Goal: Information Seeking & Learning: Find contact information

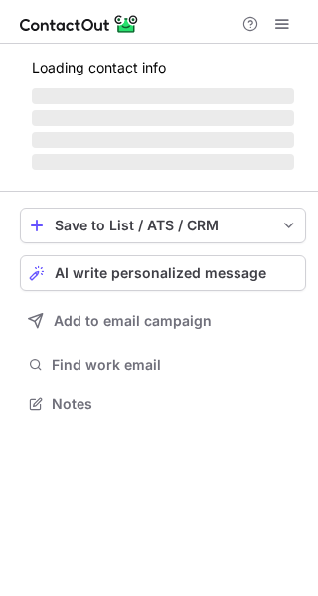
scroll to position [390, 318]
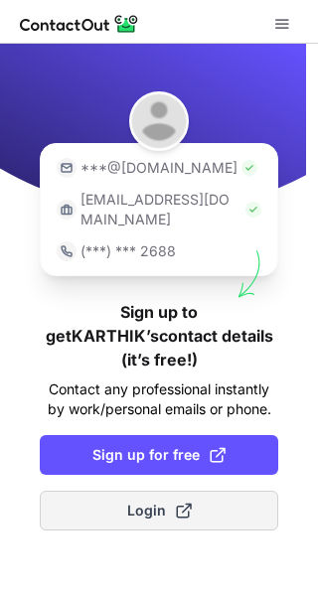
drag, startPoint x: 139, startPoint y: 421, endPoint x: 134, endPoint y: 465, distance: 44.0
click at [134, 465] on div "***@gmail.com ***@company.com (***) *** 2688 Sign up to get KARTHIK’s contact d…" at bounding box center [159, 320] width 318 height 553
click at [134, 501] on span "Login" at bounding box center [159, 511] width 65 height 20
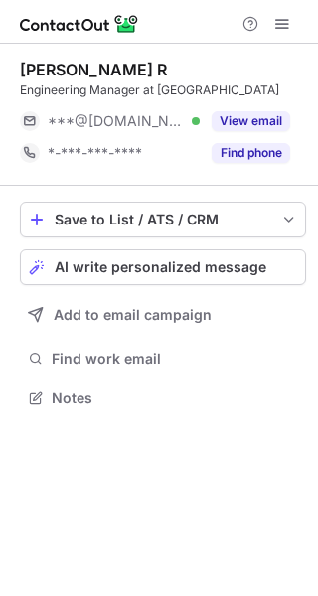
scroll to position [9, 10]
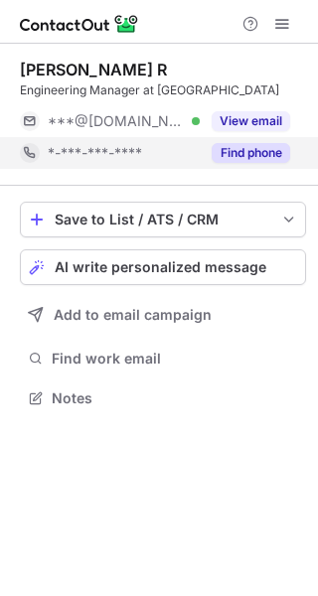
click at [220, 150] on button "Find phone" at bounding box center [251, 153] width 79 height 20
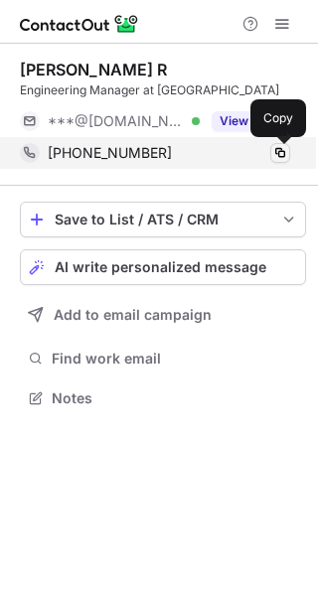
click at [281, 153] on span at bounding box center [280, 153] width 16 height 16
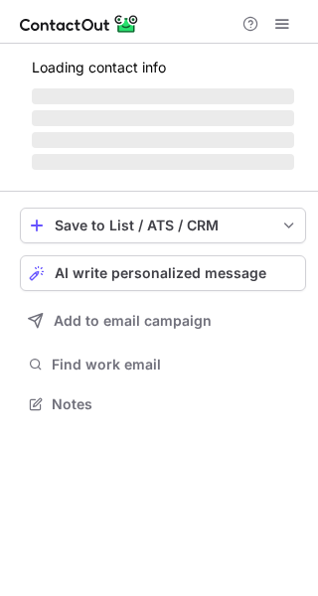
scroll to position [433, 318]
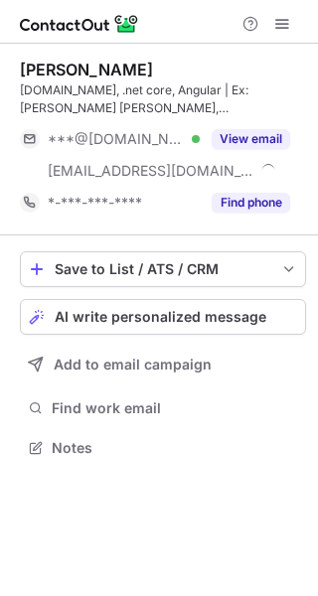
click at [246, 222] on div "Robin Pabbi Asp.net, .net core, Angular | Ex: Morgan Stanley, Wells Fargo ***@g…" at bounding box center [163, 140] width 286 height 192
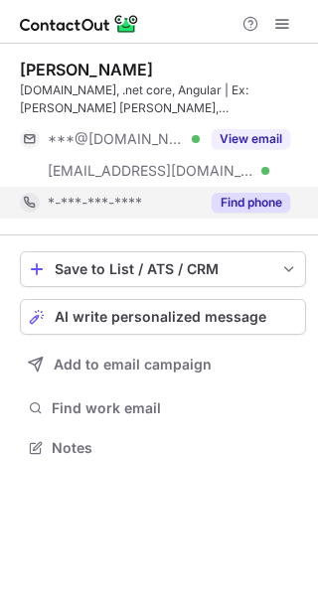
click at [243, 208] on button "Find phone" at bounding box center [251, 203] width 79 height 20
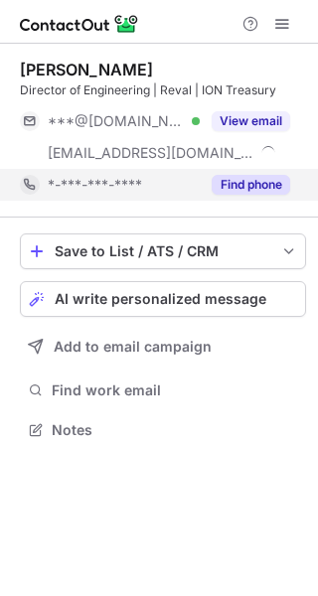
scroll to position [415, 318]
click at [247, 186] on button "Find phone" at bounding box center [251, 185] width 79 height 20
